Goal: Transaction & Acquisition: Purchase product/service

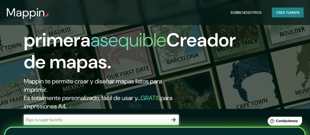
scroll to position [52, 0]
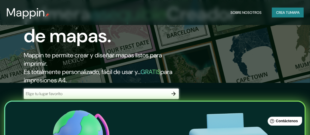
click at [163, 91] on div "​" at bounding box center [101, 94] width 155 height 10
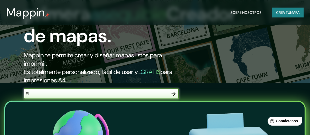
type input "E"
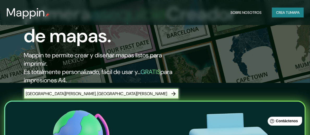
type input "[GEOGRAPHIC_DATA][PERSON_NAME], [GEOGRAPHIC_DATA][PERSON_NAME]"
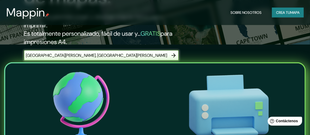
scroll to position [104, 0]
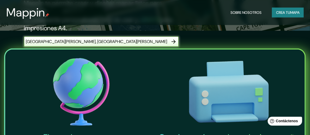
click at [177, 42] on icon "button" at bounding box center [174, 42] width 6 height 6
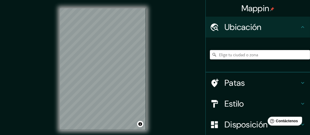
click at [235, 54] on input "Elige tu ciudad o zona" at bounding box center [260, 54] width 100 height 9
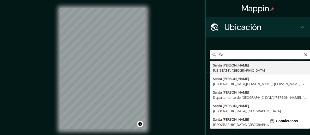
type input "S"
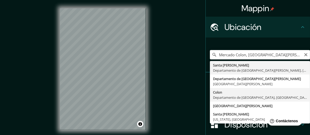
type input "Colon, Departamento de [GEOGRAPHIC_DATA], [GEOGRAPHIC_DATA][PERSON_NAME]"
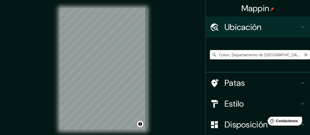
click at [258, 57] on input "Colon, Departamento de [GEOGRAPHIC_DATA], [GEOGRAPHIC_DATA][PERSON_NAME]" at bounding box center [260, 54] width 100 height 9
click at [304, 55] on icon "Claro" at bounding box center [306, 55] width 4 height 4
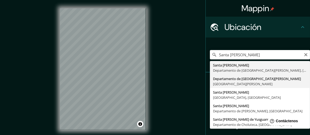
type input "Departamento de [GEOGRAPHIC_DATA][PERSON_NAME], [GEOGRAPHIC_DATA][PERSON_NAME]"
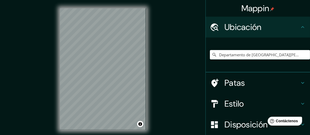
click at [234, 83] on font "Patas" at bounding box center [235, 82] width 21 height 11
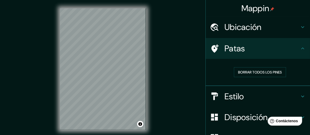
click at [259, 31] on h4 "Ubicación" at bounding box center [262, 27] width 75 height 10
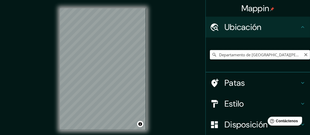
click at [253, 55] on input "Departamento de [GEOGRAPHIC_DATA][PERSON_NAME], [GEOGRAPHIC_DATA][PERSON_NAME]" at bounding box center [260, 54] width 100 height 9
click at [290, 55] on input "Departamento de [GEOGRAPHIC_DATA][PERSON_NAME], [GEOGRAPHIC_DATA][PERSON_NAME]" at bounding box center [260, 54] width 100 height 9
click at [212, 55] on icon at bounding box center [214, 54] width 5 height 5
click at [213, 55] on icon at bounding box center [215, 55] width 4 height 4
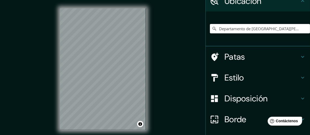
scroll to position [52, 0]
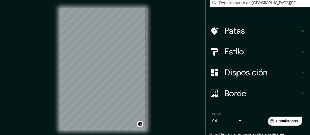
click at [242, 75] on font "Disposición" at bounding box center [246, 72] width 43 height 11
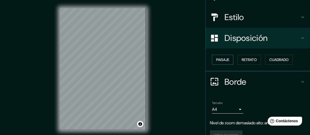
click at [222, 60] on font "Paisaje" at bounding box center [222, 59] width 13 height 5
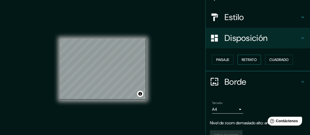
click at [238, 59] on button "Retrato" at bounding box center [249, 60] width 23 height 10
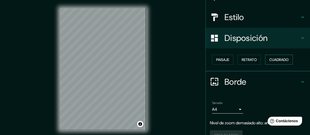
click at [270, 59] on font "Cuadrado" at bounding box center [278, 59] width 19 height 5
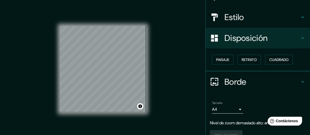
click at [231, 59] on div "Paisaje Retrato Cuadrado" at bounding box center [260, 60] width 100 height 14
click at [223, 61] on font "Paisaje" at bounding box center [222, 59] width 13 height 5
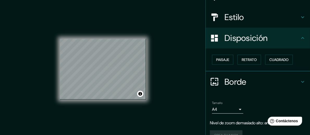
click at [231, 81] on font "Borde" at bounding box center [236, 81] width 22 height 11
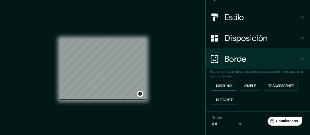
click at [227, 83] on font "Ninguno" at bounding box center [224, 85] width 16 height 5
click at [253, 83] on font "Simple" at bounding box center [249, 85] width 11 height 5
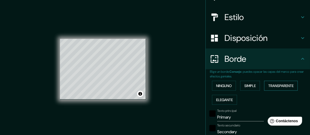
click at [271, 83] on font "Transparente" at bounding box center [280, 85] width 25 height 5
click at [247, 85] on font "Simple" at bounding box center [249, 85] width 11 height 5
click at [216, 86] on font "Ninguno" at bounding box center [224, 85] width 16 height 5
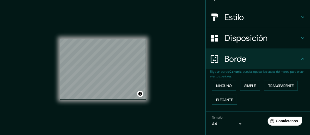
click at [219, 99] on font "Elegante" at bounding box center [224, 100] width 17 height 5
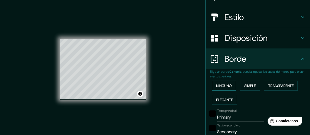
click at [223, 86] on font "Ninguno" at bounding box center [224, 85] width 16 height 5
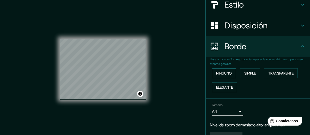
scroll to position [77, 0]
